Goal: Check status: Check status

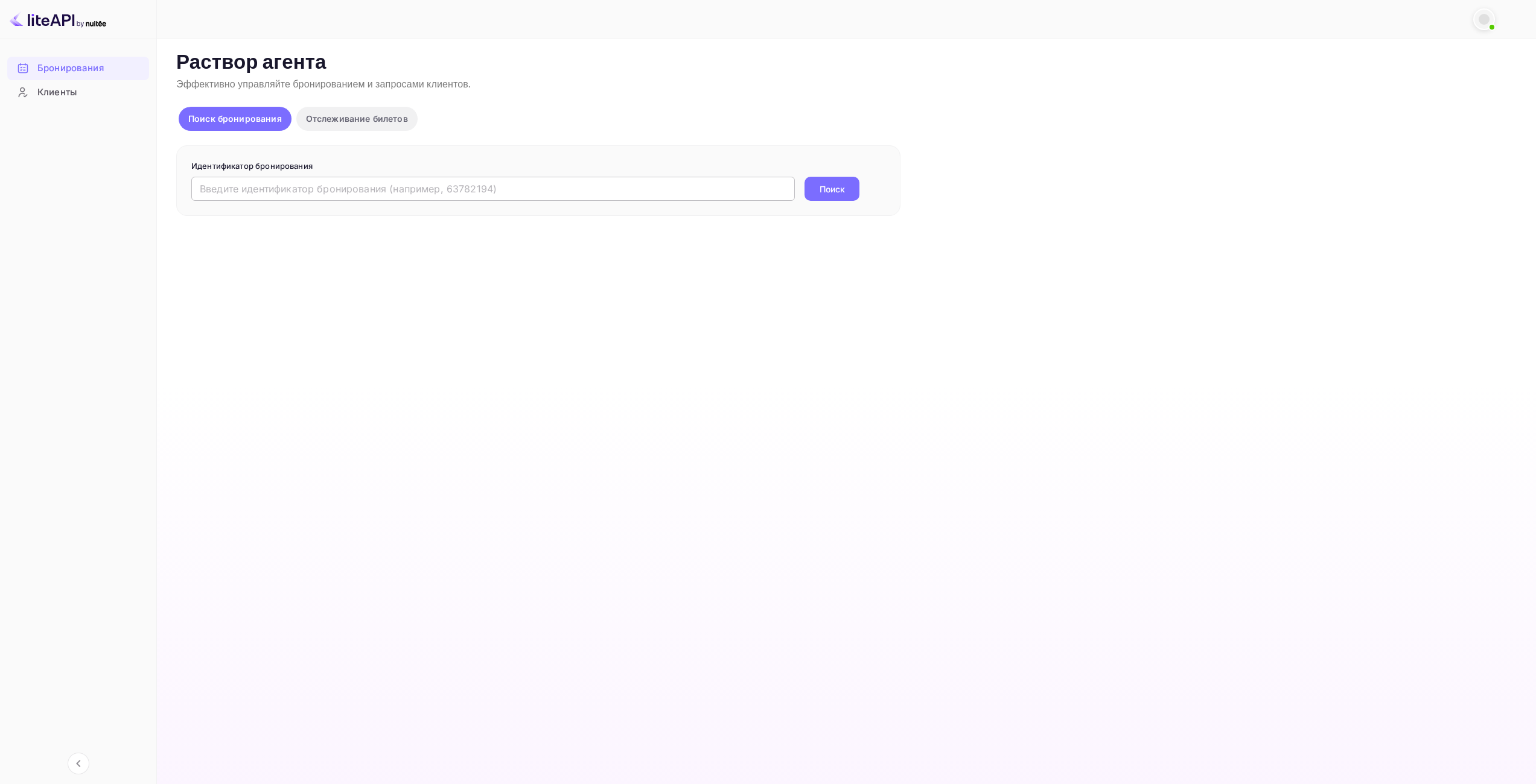
drag, startPoint x: 0, startPoint y: 0, endPoint x: 644, endPoint y: 188, distance: 670.9
click at [642, 188] on input "text" at bounding box center [493, 189] width 604 height 24
paste input "9545054"
type input "9545054"
drag, startPoint x: 841, startPoint y: 189, endPoint x: 707, endPoint y: 294, distance: 170.2
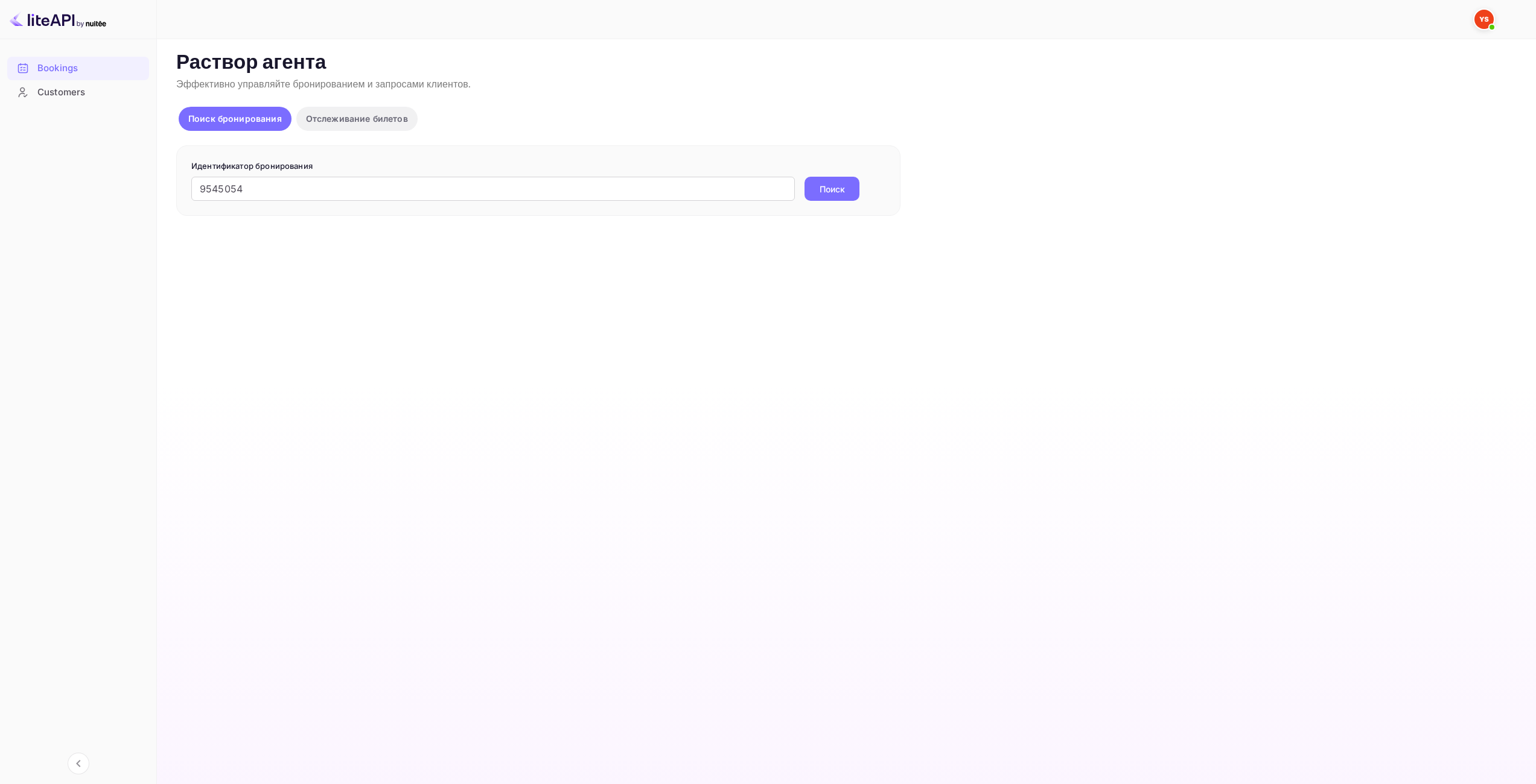
click at [839, 190] on ya-tr-span "Поиск" at bounding box center [832, 189] width 26 height 12
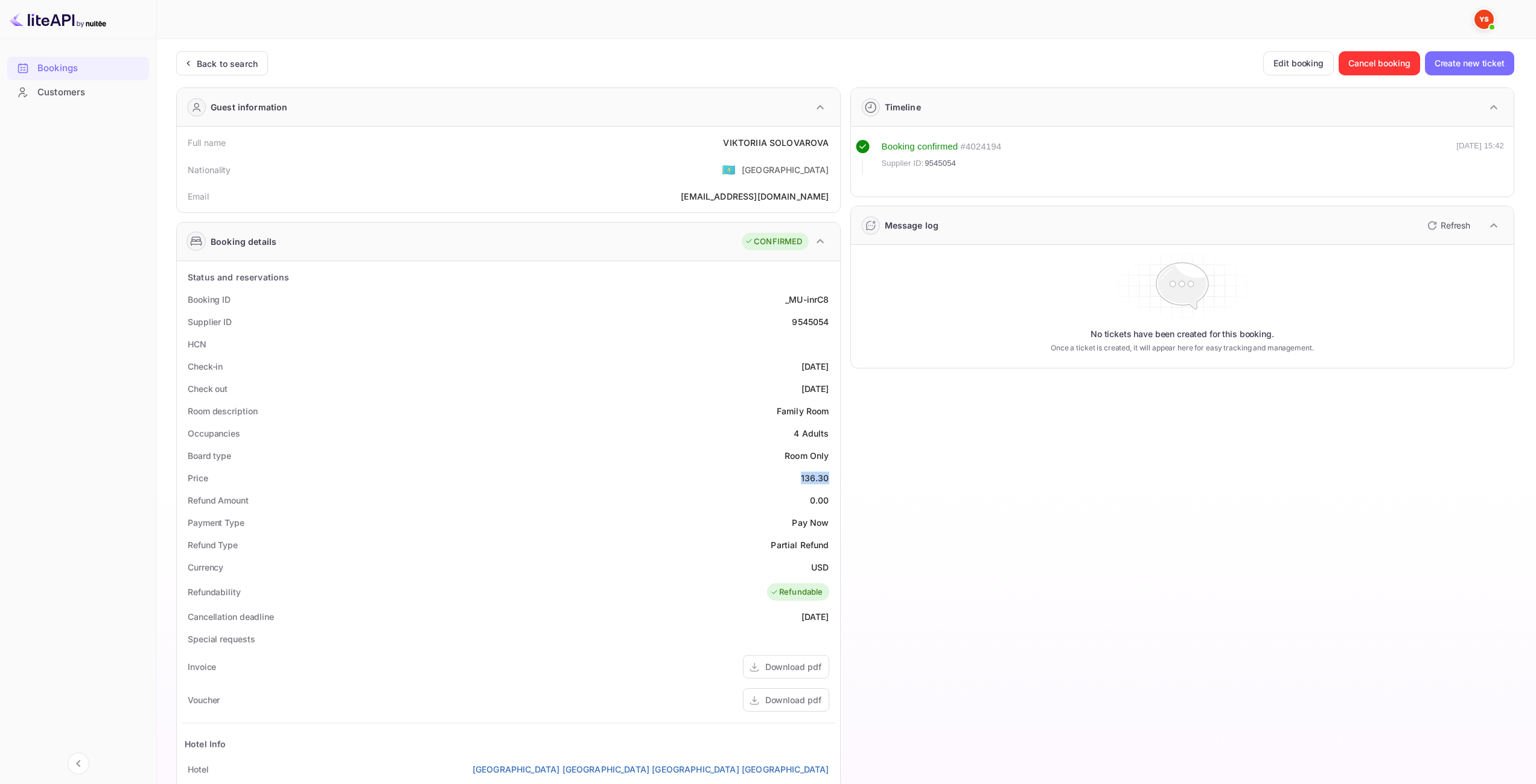
drag, startPoint x: 801, startPoint y: 477, endPoint x: 828, endPoint y: 475, distance: 27.1
click at [828, 475] on div "Price 136.30" at bounding box center [508, 478] width 653 height 22
copy div "136.30"
drag, startPoint x: 814, startPoint y: 568, endPoint x: 829, endPoint y: 567, distance: 15.0
click at [829, 567] on div "Currency USD" at bounding box center [508, 567] width 653 height 22
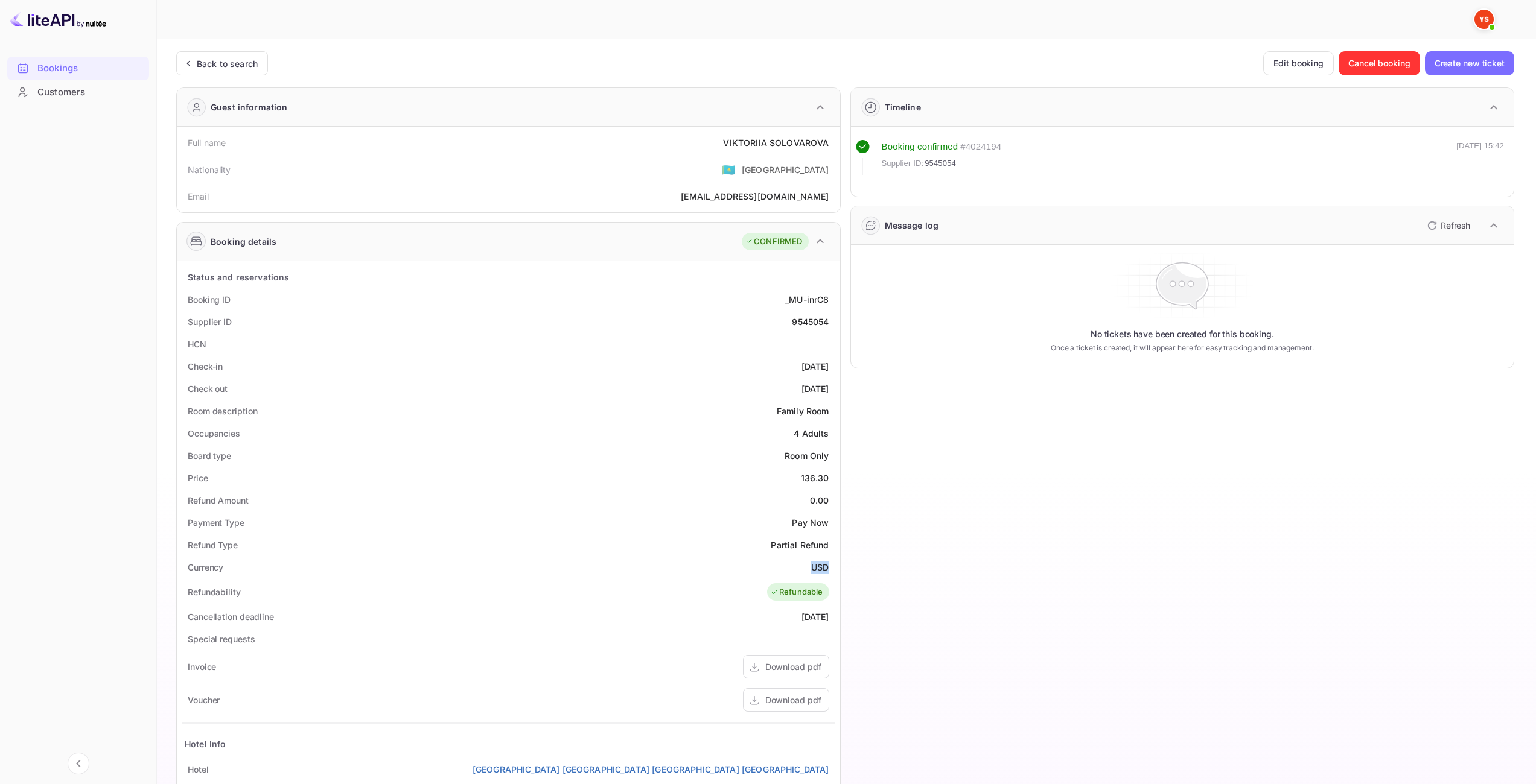
copy div "USD"
drag, startPoint x: 728, startPoint y: 142, endPoint x: 831, endPoint y: 144, distance: 103.0
click at [832, 144] on div "Full name [PERSON_NAME]" at bounding box center [508, 142] width 653 height 22
copy div "VIKTORIIA SOLOVAROVA"
